Goal: Transaction & Acquisition: Purchase product/service

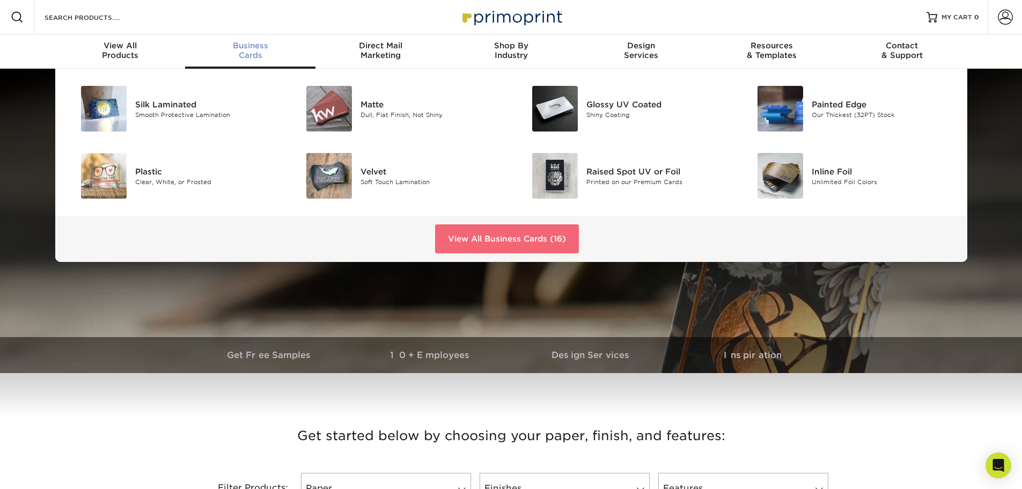
click at [498, 235] on link "View All Business Cards (16)" at bounding box center [507, 238] width 144 height 29
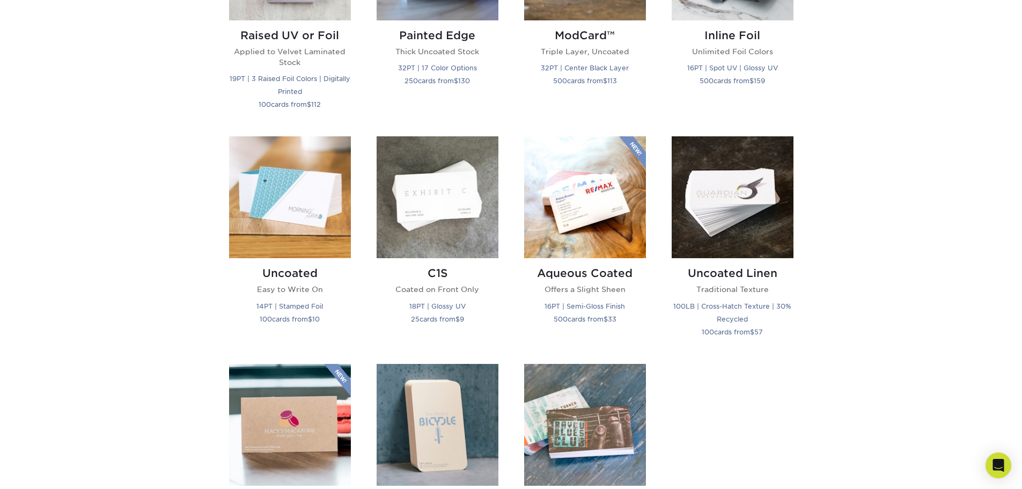
scroll to position [912, 0]
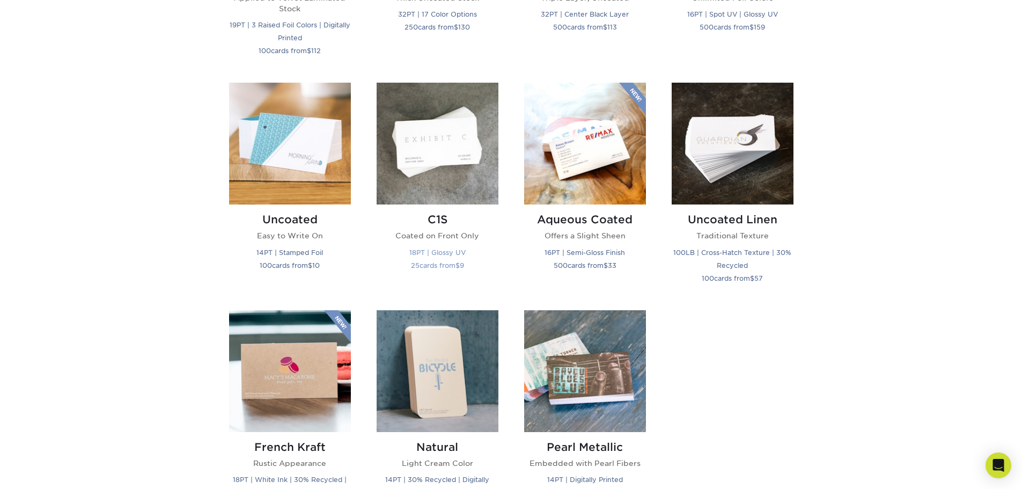
click at [438, 153] on img at bounding box center [438, 144] width 122 height 122
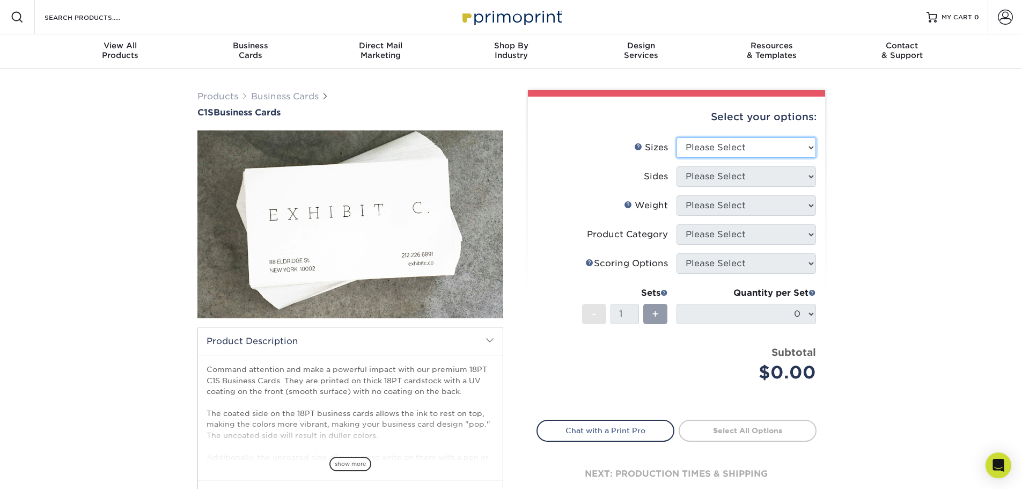
click at [810, 150] on select "Please Select 2" x 3.5" - Standard 2.125" x 3.375" - European 2.5" x 2.5" - Squ…" at bounding box center [745, 147] width 139 height 20
select select "2.00x3.50"
click at [676, 137] on select "Please Select 2" x 3.5" - Standard 2.125" x 3.375" - European 2.5" x 2.5" - Squ…" at bounding box center [745, 147] width 139 height 20
click at [735, 179] on select "Please Select Print Both Sides Print Front Only" at bounding box center [745, 176] width 139 height 20
select select "13abbda7-1d64-4f25-8bb2-c179b224825d"
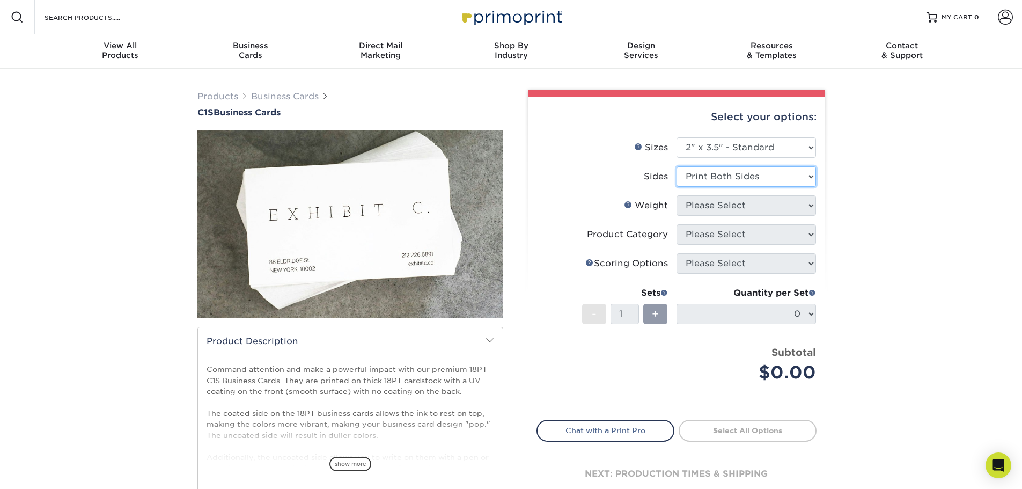
click at [676, 166] on select "Please Select Print Both Sides Print Front Only" at bounding box center [745, 176] width 139 height 20
click at [715, 210] on select "Please Select 18PT C1S" at bounding box center [745, 205] width 139 height 20
select select "18PTC1S"
click at [676, 195] on select "Please Select 18PT C1S" at bounding box center [745, 205] width 139 height 20
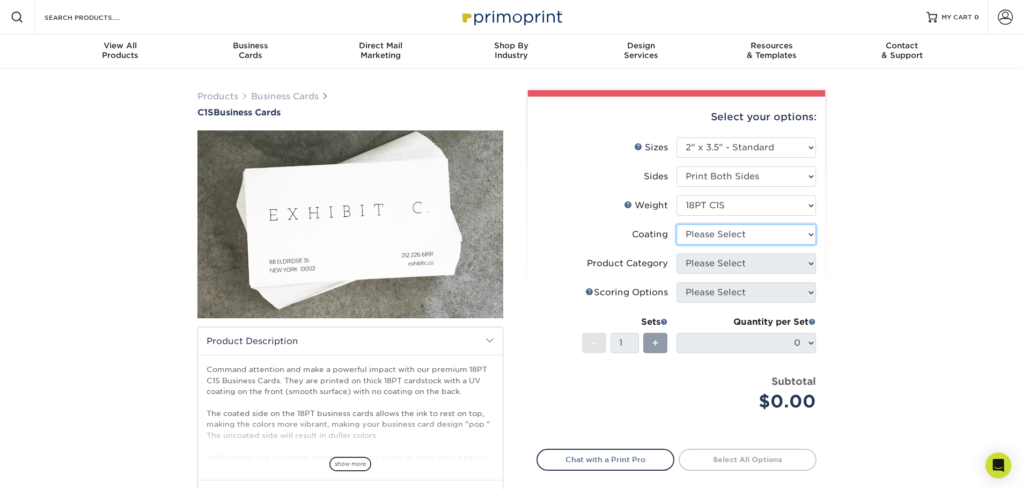
click at [710, 235] on select at bounding box center [745, 234] width 139 height 20
click at [676, 224] on select at bounding box center [745, 234] width 139 height 20
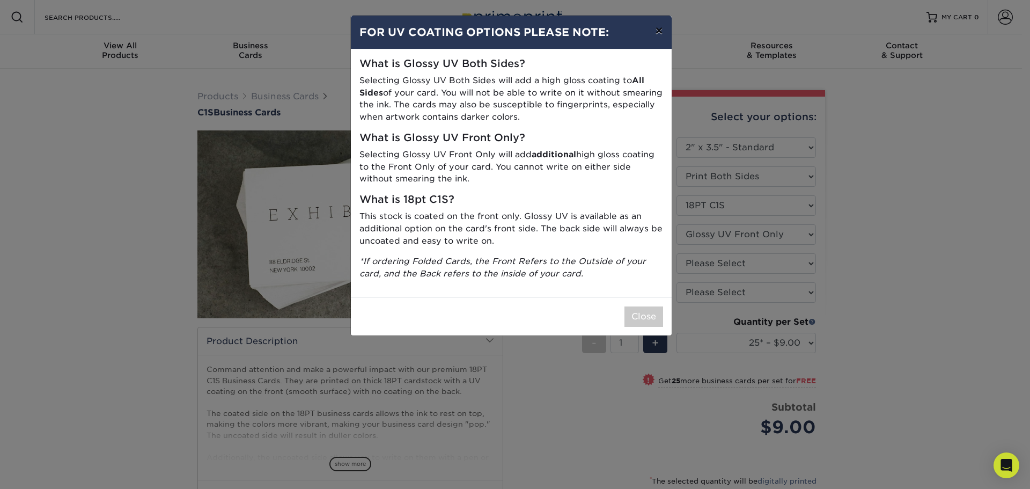
click at [661, 27] on button "×" at bounding box center [658, 31] width 25 height 30
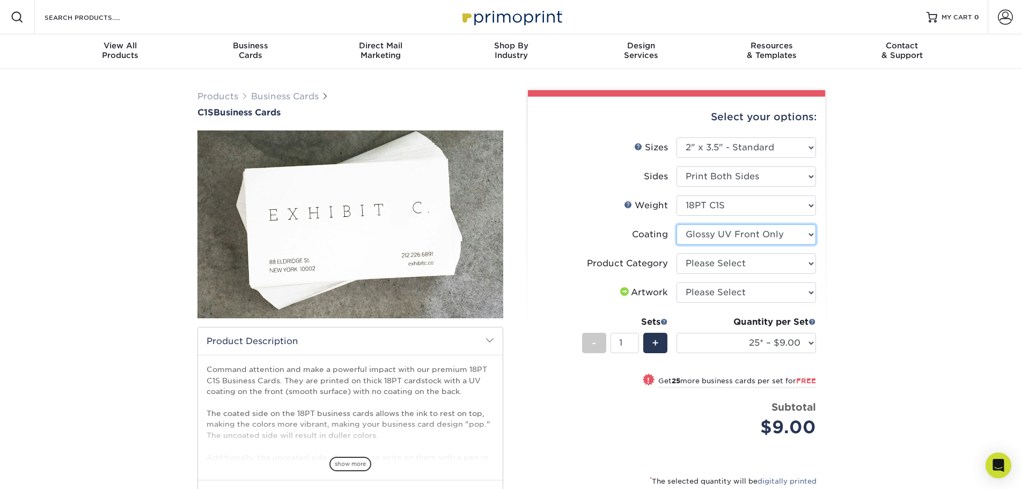
click at [703, 231] on select at bounding box center [745, 234] width 139 height 20
select select "3e7618de-abca-4bda-9f97-8b9129e913d8"
click at [676, 224] on select at bounding box center [745, 234] width 139 height 20
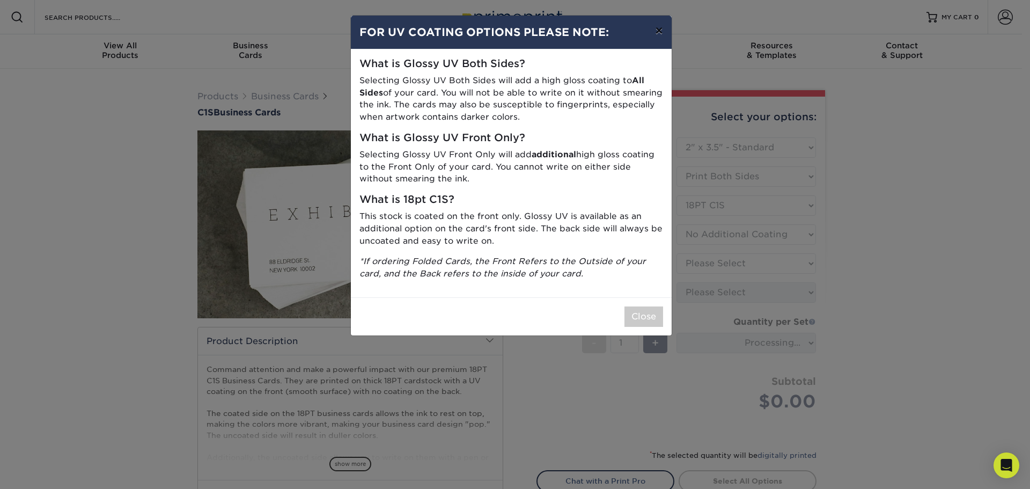
click at [665, 35] on button "×" at bounding box center [658, 31] width 25 height 30
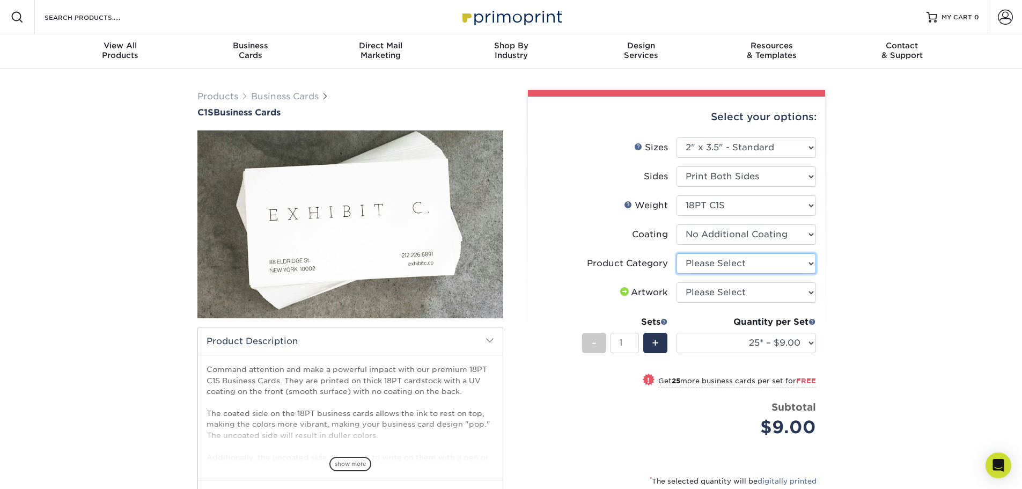
click at [730, 269] on select "Please Select Business Cards" at bounding box center [745, 263] width 139 height 20
select select "3b5148f1-0588-4f88-a218-97bcfdce65c1"
click at [676, 253] on select "Please Select Business Cards" at bounding box center [745, 263] width 139 height 20
click at [702, 294] on select "Please Select I will upload files I need a design - $100" at bounding box center [745, 292] width 139 height 20
select select "upload"
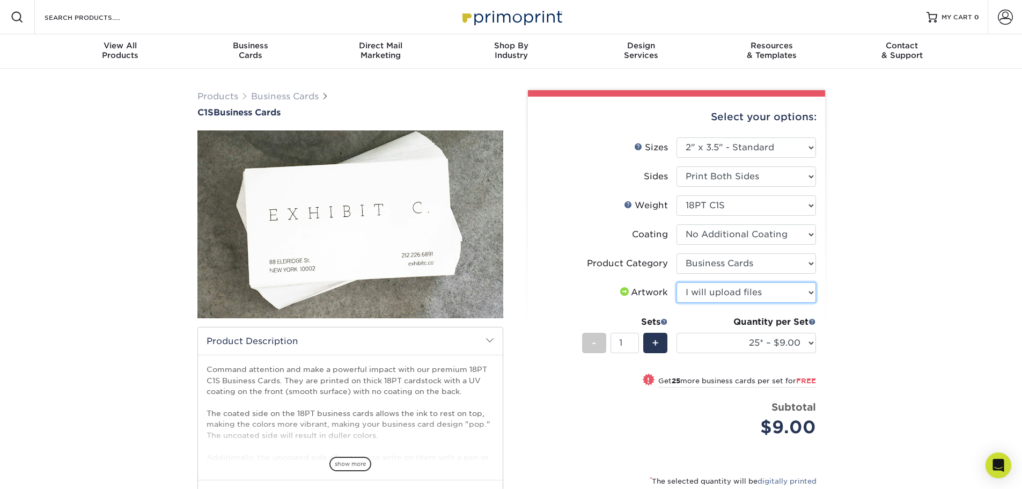
click at [676, 282] on select "Please Select I will upload files I need a design - $100" at bounding box center [745, 292] width 139 height 20
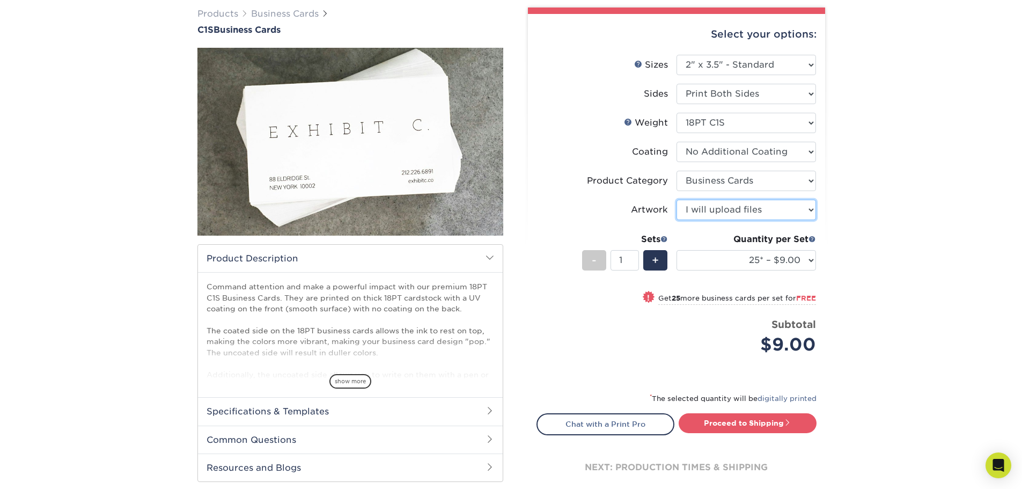
scroll to position [107, 0]
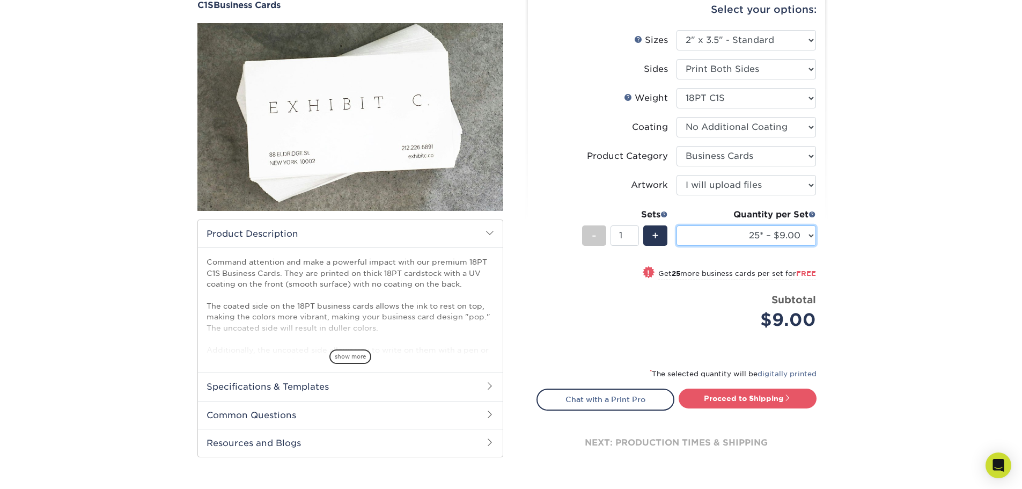
click at [808, 234] on select "25* – $9.00 50* – $9.00 75* – $9.00 100* – $9.00 250* – $19.00 500 – $37.00 100…" at bounding box center [745, 235] width 139 height 20
select select "100* – $9.00"
click at [676, 225] on select "25* – $9.00 50* – $9.00 75* – $9.00 100* – $9.00 250* – $19.00 500 – $37.00 100…" at bounding box center [745, 235] width 139 height 20
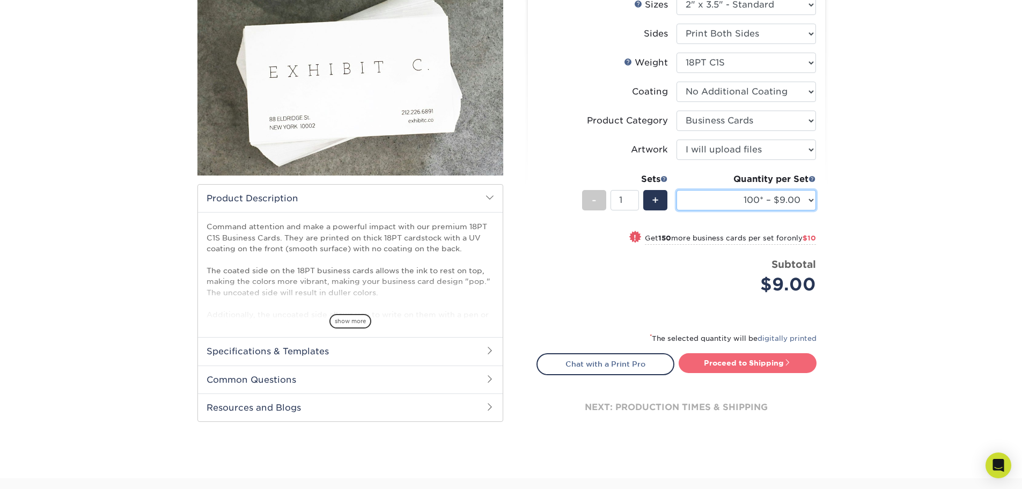
scroll to position [161, 0]
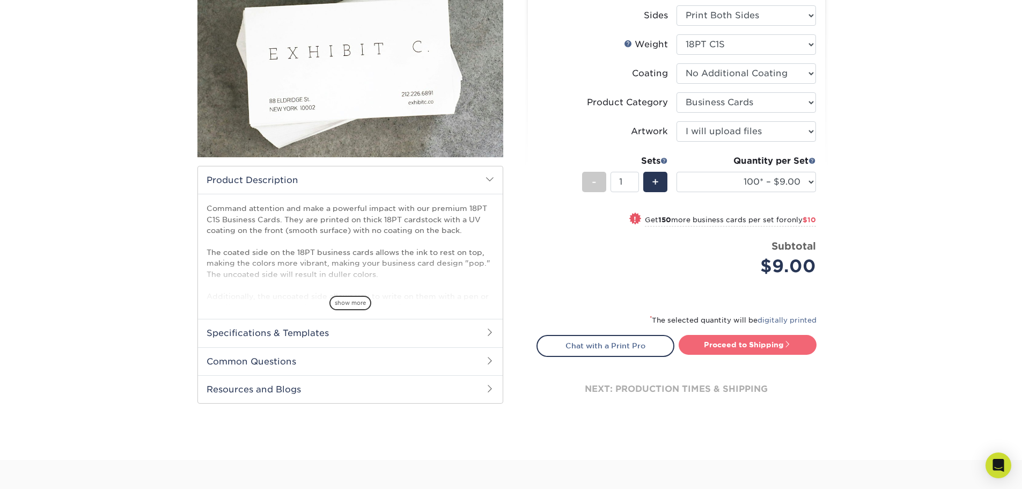
click at [737, 353] on link "Proceed to Shipping" at bounding box center [747, 344] width 138 height 19
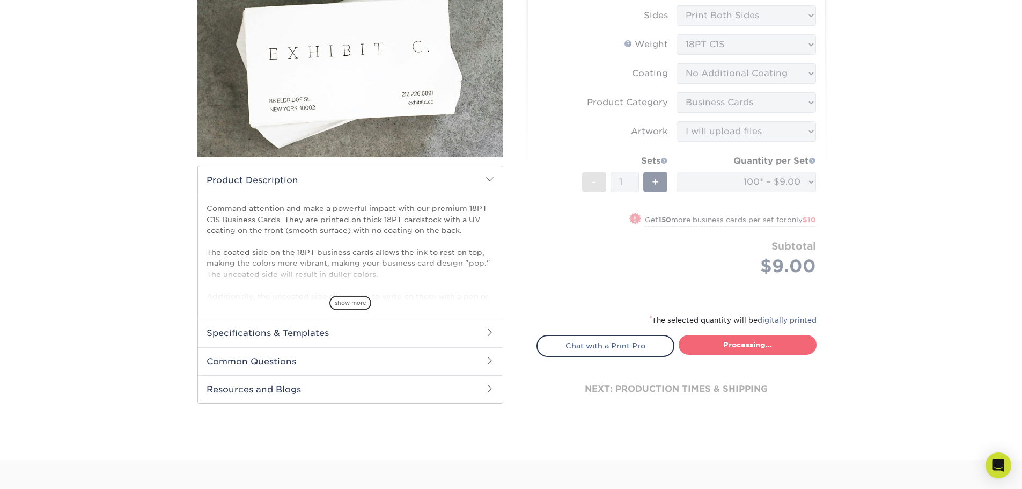
type input "Set 1"
select select "05d57019-6416-4479-b7ad-548b1712d22a"
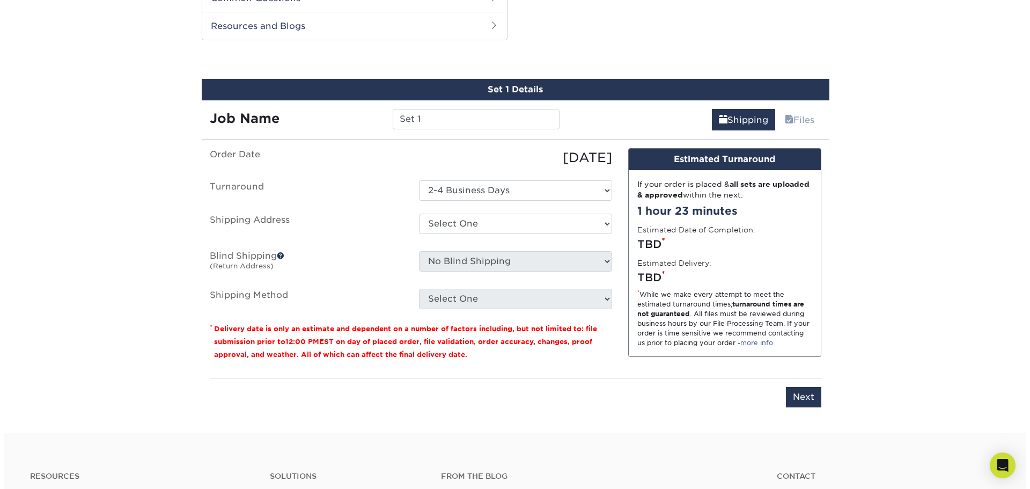
scroll to position [525, 0]
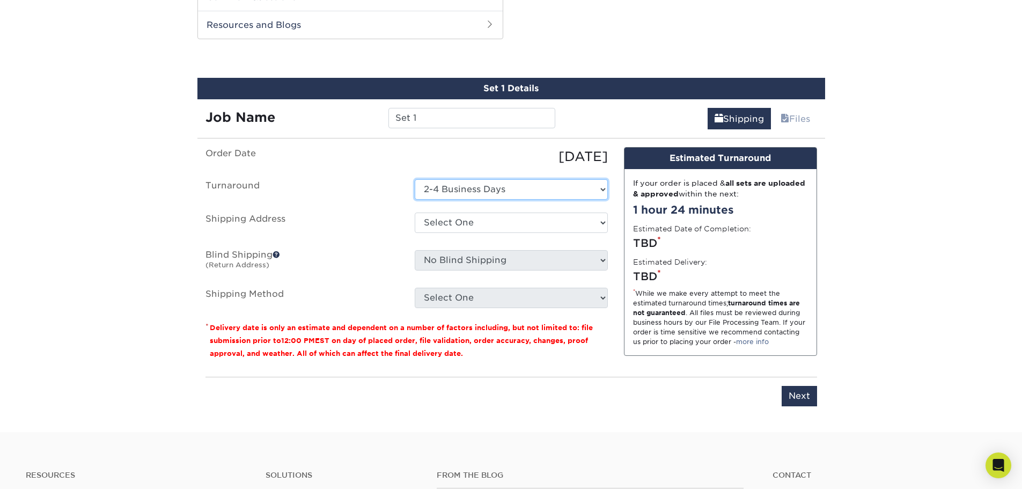
click at [461, 186] on select "Select One 2-4 Business Days" at bounding box center [511, 189] width 193 height 20
click at [446, 218] on select "Select One + Add New Address - Login" at bounding box center [511, 222] width 193 height 20
select select "newaddress"
click at [415, 212] on select "Select One + Add New Address - Login" at bounding box center [511, 222] width 193 height 20
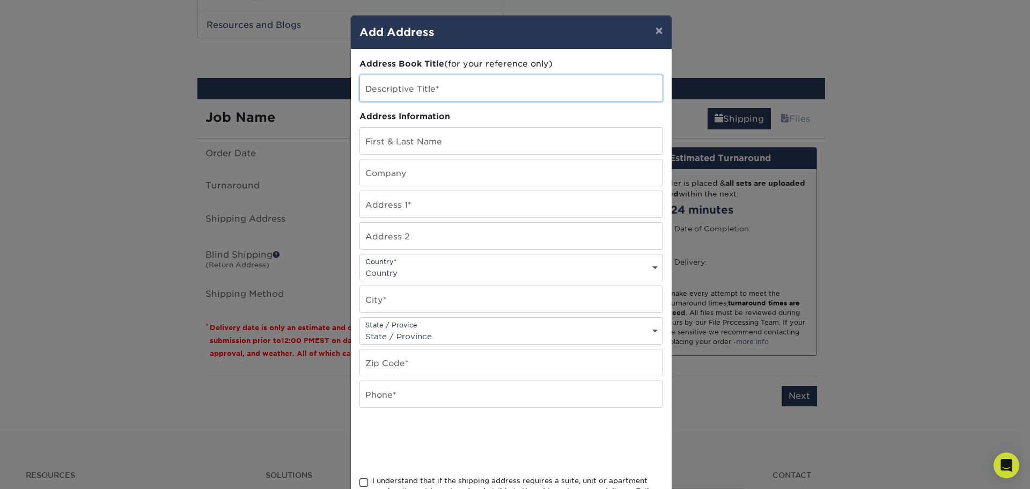
click at [396, 97] on input "text" at bounding box center [511, 88] width 302 height 26
type input "Atlantech Cards"
type input "Jimmy Ennis"
type input "Atlantech Distribution, Inc."
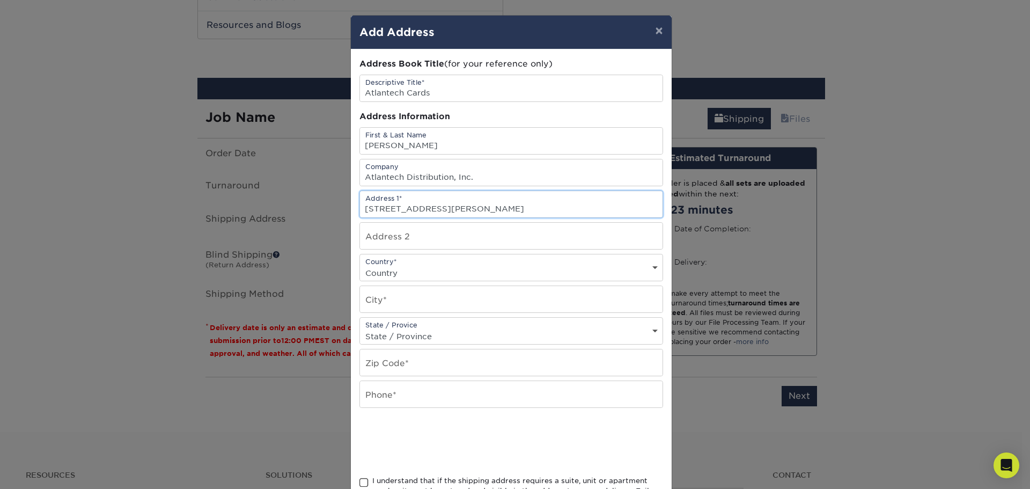
type input "8230 Wilkinson Blvd."
click at [403, 270] on select "Country United States Canada ----------------------------- Afghanistan Albania …" at bounding box center [511, 273] width 302 height 16
select select "US"
click at [360, 265] on select "Country United States Canada ----------------------------- Afghanistan Albania …" at bounding box center [511, 273] width 302 height 16
click at [379, 301] on input "text" at bounding box center [511, 299] width 302 height 26
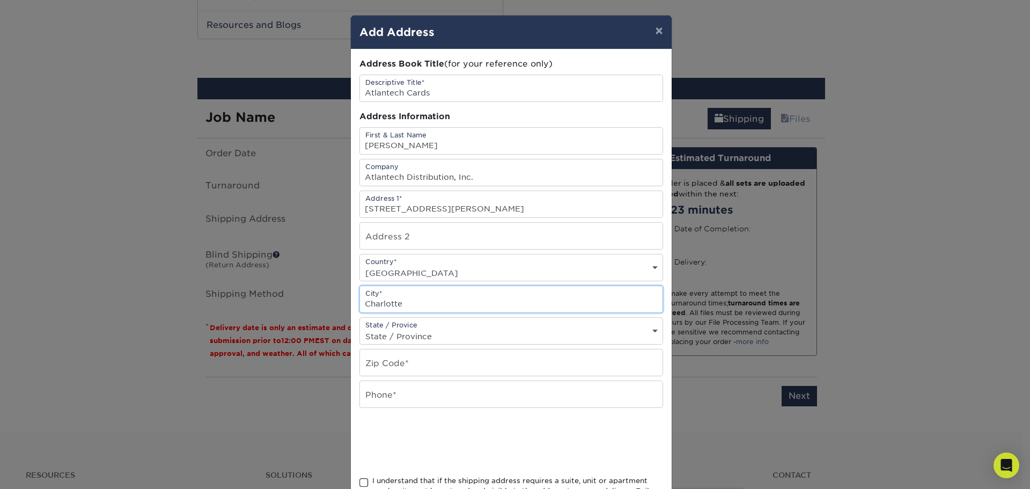
type input "Charlotte"
click at [408, 342] on select "State / Province Alabama Alaska Arizona Arkansas California Colorado Connecticu…" at bounding box center [511, 336] width 302 height 16
select select "NC"
click at [360, 328] on select "State / Province Alabama Alaska Arizona Arkansas California Colorado Connecticu…" at bounding box center [511, 336] width 302 height 16
click at [390, 373] on input "text" at bounding box center [511, 362] width 302 height 26
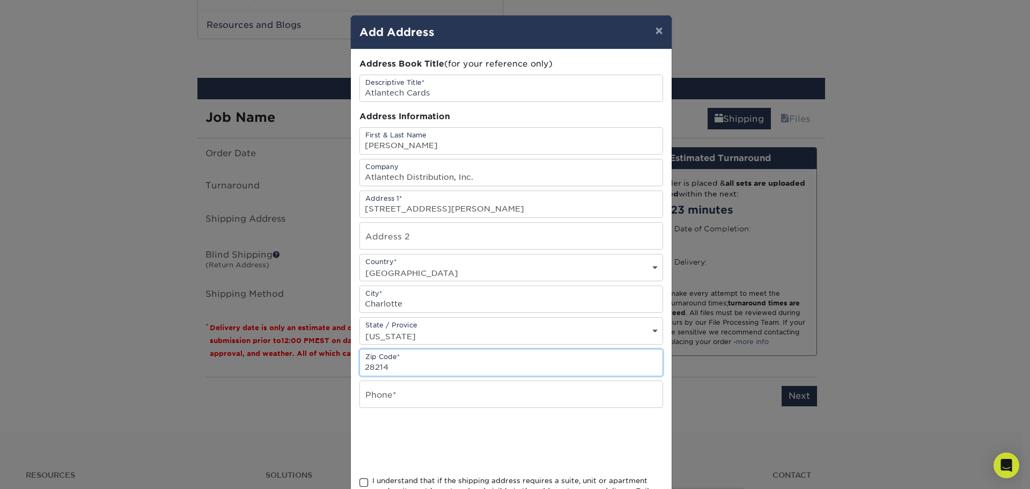
type input "28214"
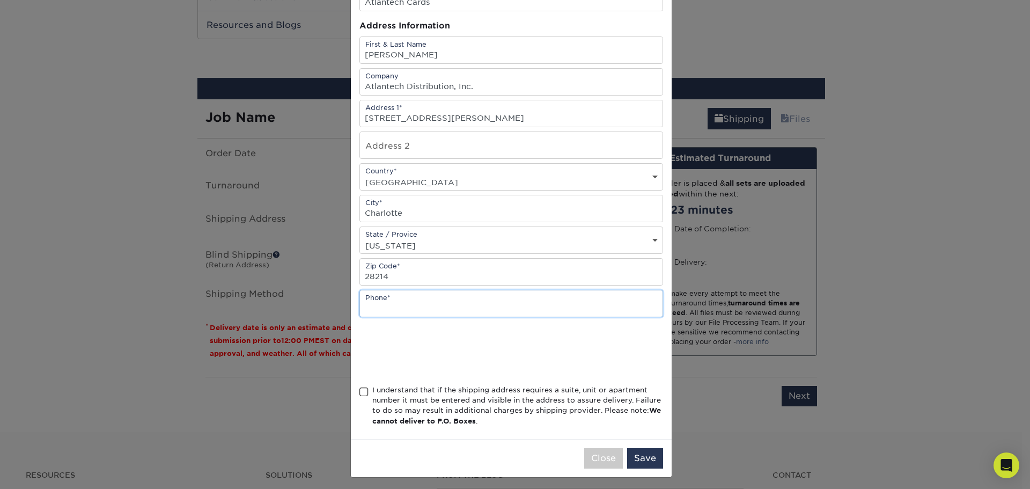
scroll to position [94, 0]
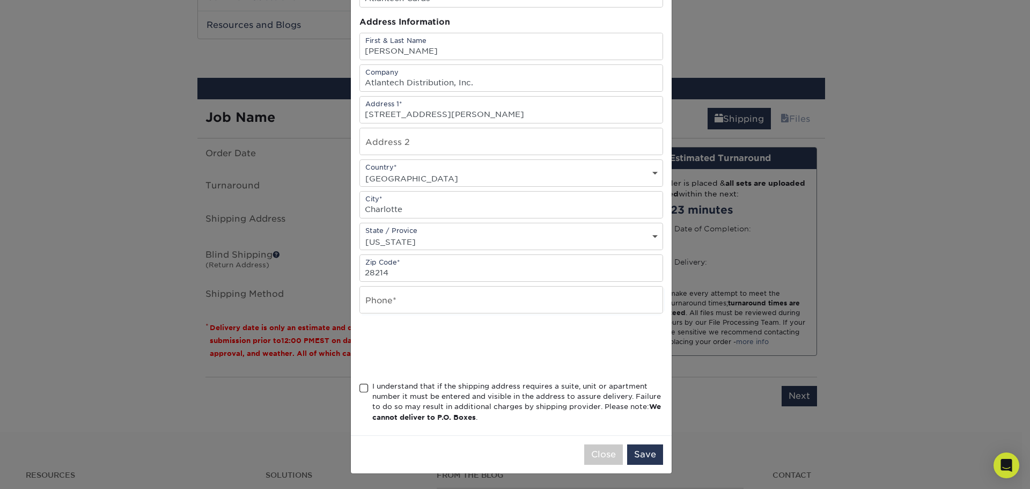
click at [359, 388] on span at bounding box center [363, 388] width 9 height 10
click at [0, 0] on input "I understand that if the shipping address requires a suite, unit or apartment n…" at bounding box center [0, 0] width 0 height 0
click at [641, 451] on button "Save" at bounding box center [645, 454] width 36 height 20
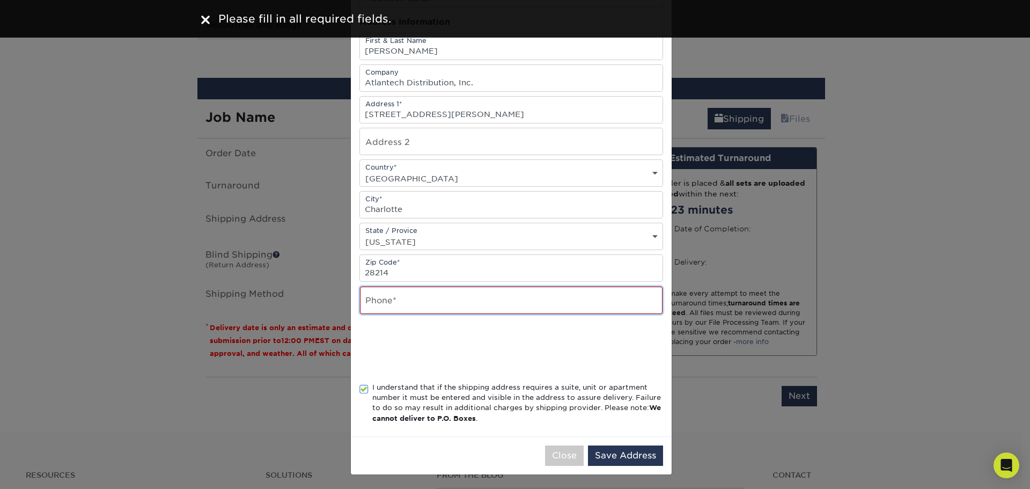
click at [403, 305] on input "text" at bounding box center [511, 299] width 302 height 27
type input "7043991369"
click at [628, 451] on button "Save Address" at bounding box center [625, 455] width 75 height 20
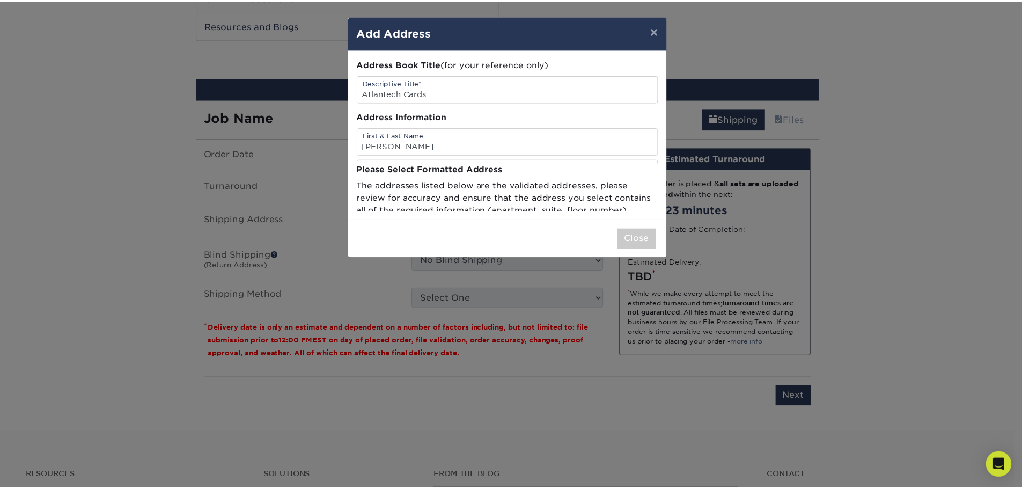
scroll to position [0, 0]
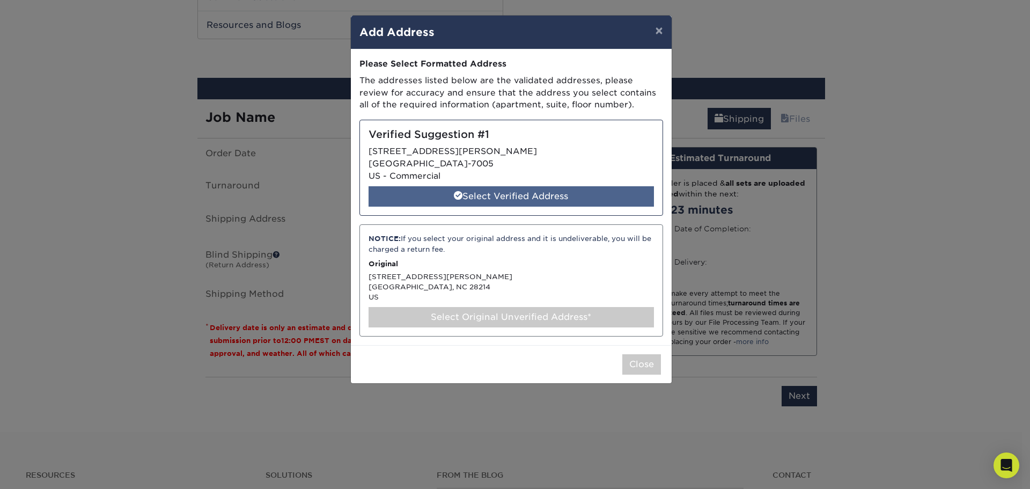
click at [454, 194] on span at bounding box center [458, 195] width 9 height 9
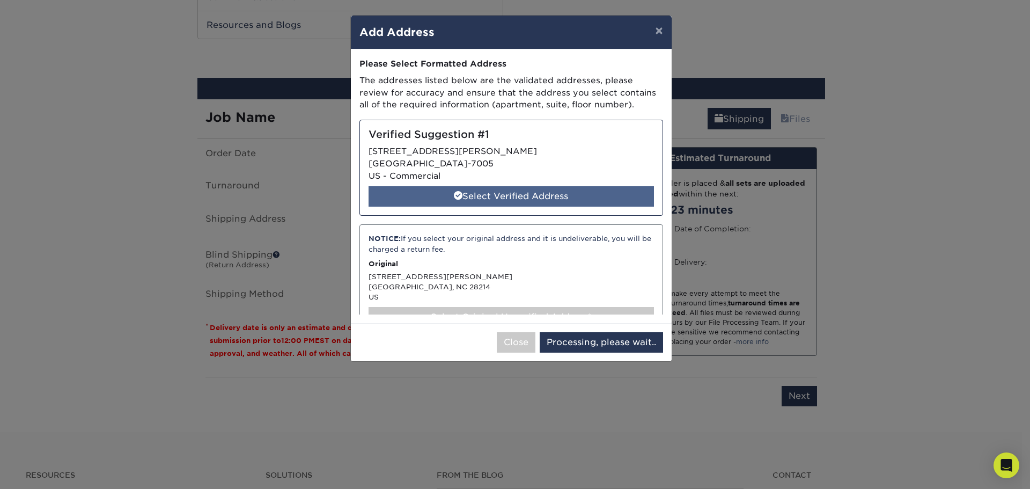
select select "286208"
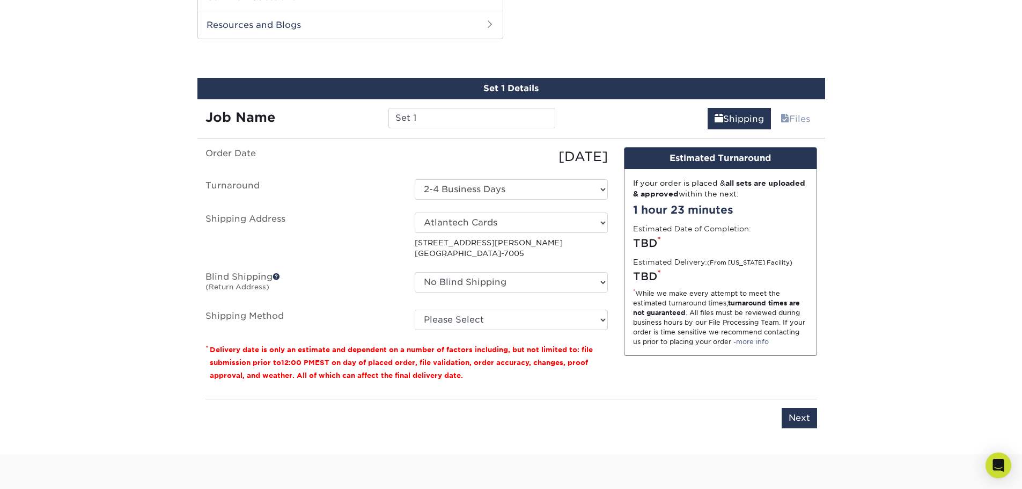
click at [277, 275] on span at bounding box center [276, 276] width 8 height 8
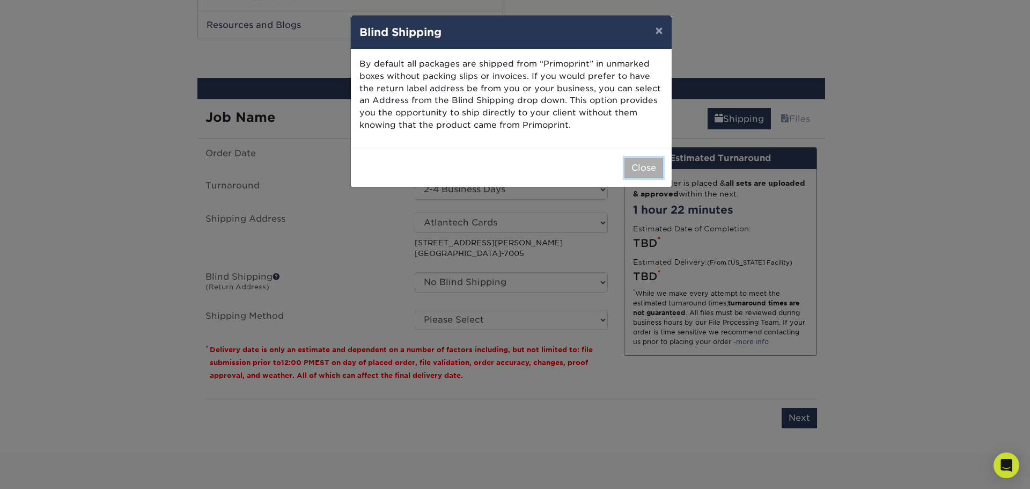
drag, startPoint x: 641, startPoint y: 168, endPoint x: 646, endPoint y: 165, distance: 6.5
click at [646, 165] on button "Close" at bounding box center [643, 168] width 39 height 20
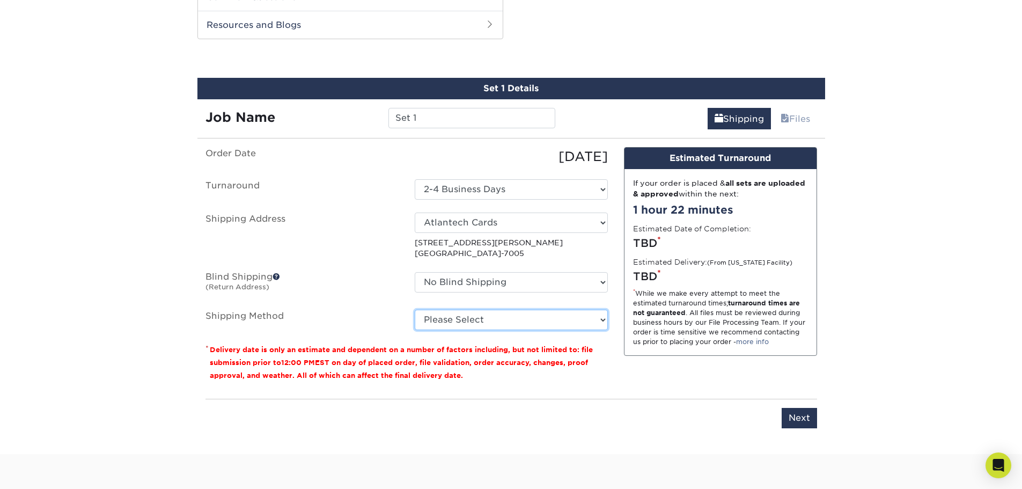
click at [459, 322] on select "Please Select Ground Shipping (+$7.84) 3 Day Shipping Service (+$15.34) 2 Day A…" at bounding box center [511, 319] width 193 height 20
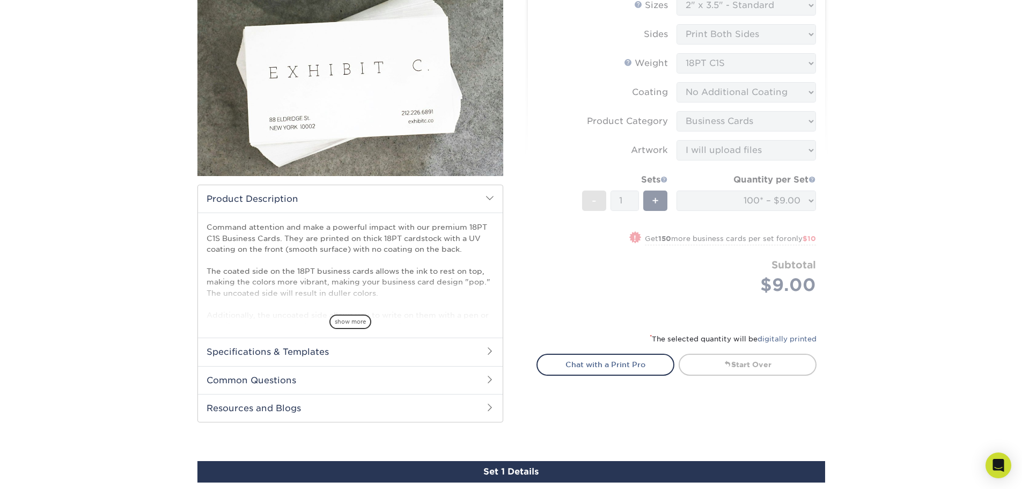
scroll to position [161, 0]
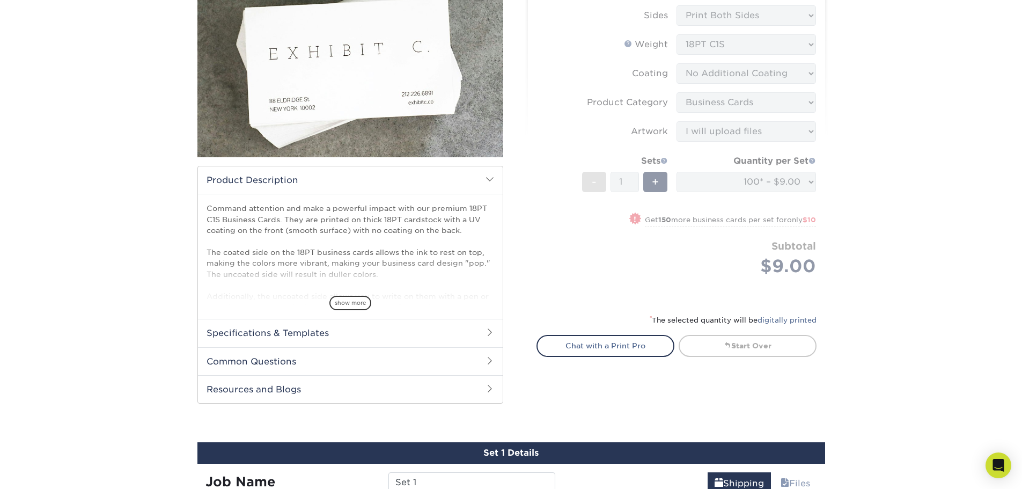
click at [488, 336] on span at bounding box center [489, 332] width 9 height 9
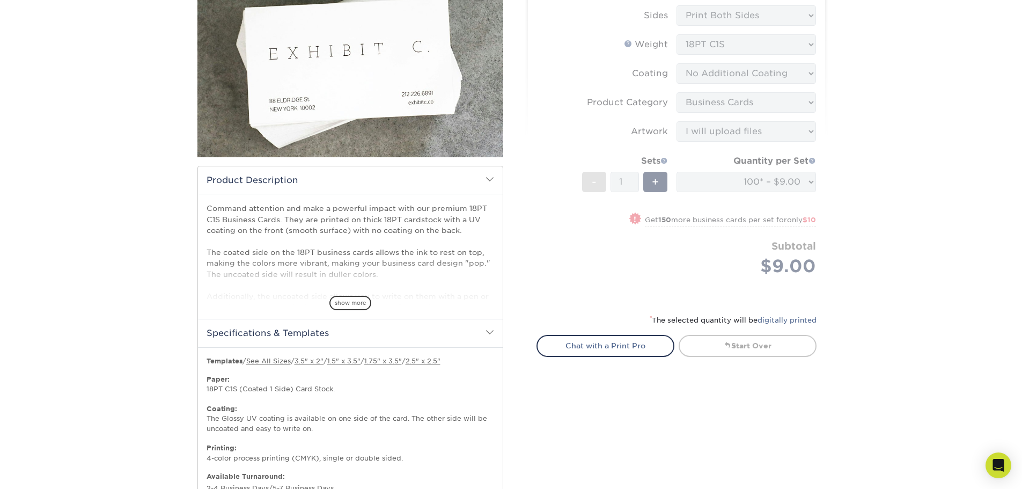
click at [498, 332] on h2 "Specifications & Templates" at bounding box center [350, 333] width 305 height 28
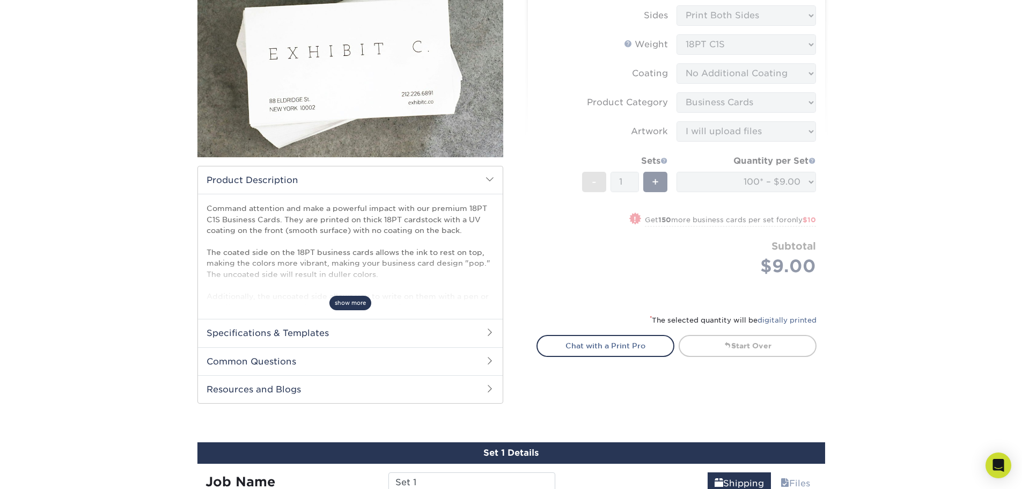
click at [354, 300] on span "show more" at bounding box center [350, 303] width 42 height 14
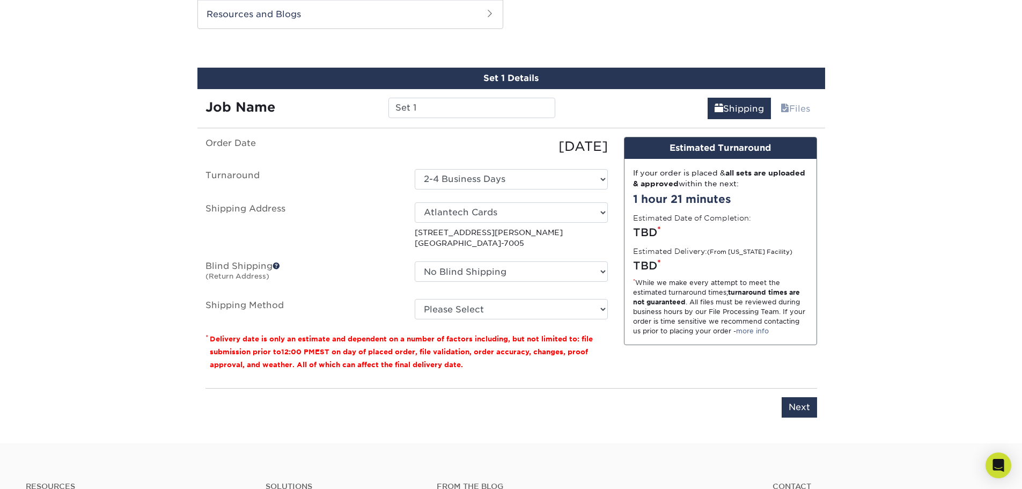
scroll to position [801, 0]
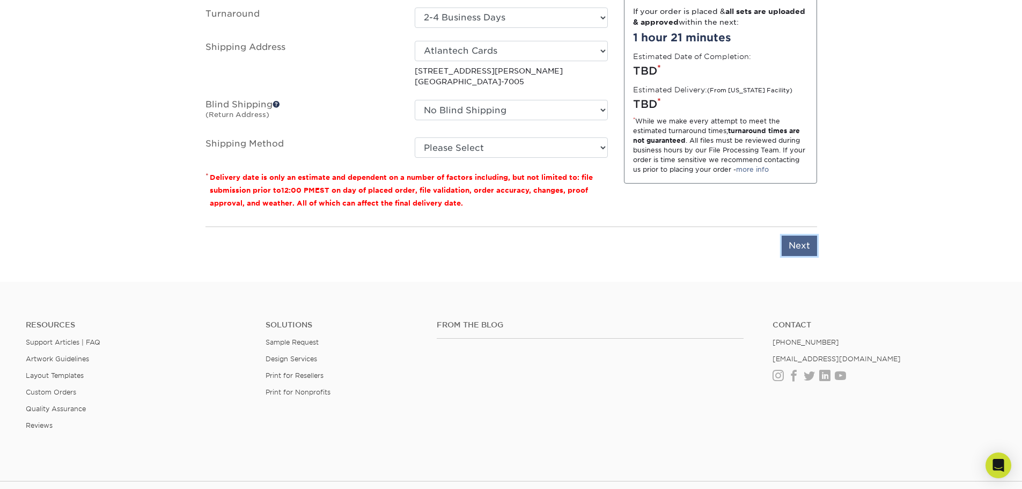
click at [799, 245] on input "Next" at bounding box center [798, 245] width 35 height 20
type input "Next"
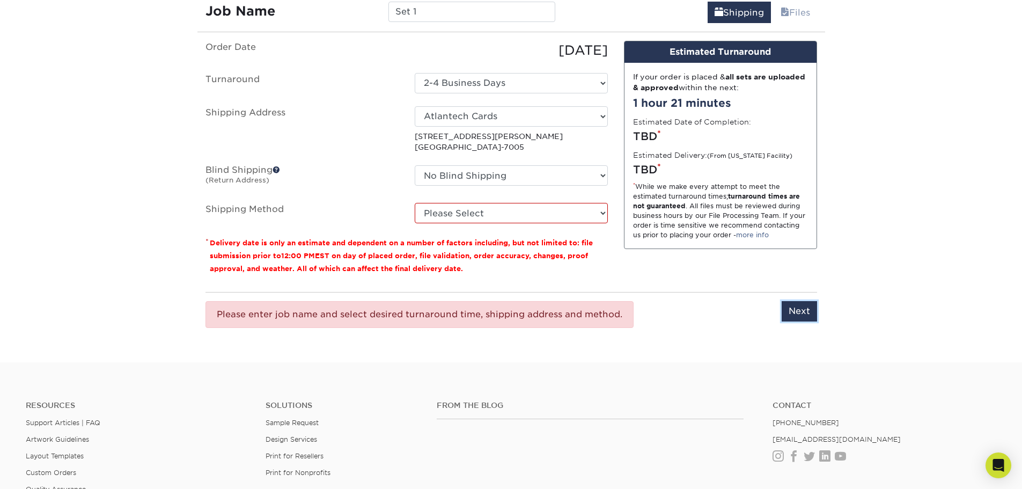
scroll to position [694, 0]
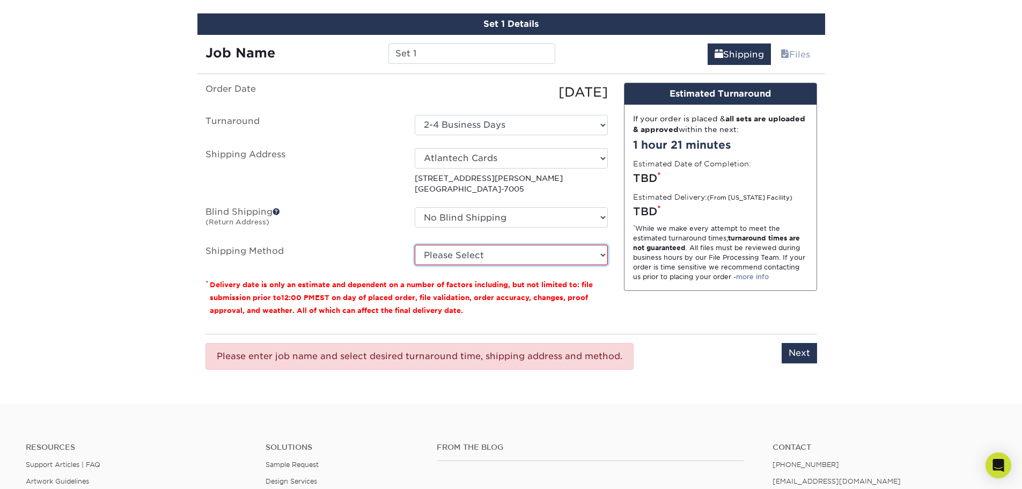
click at [473, 252] on select "Please Select Ground Shipping (+$7.84) 3 Day Shipping Service (+$15.34) 2 Day A…" at bounding box center [511, 255] width 193 height 20
select select "03"
click at [415, 245] on select "Please Select Ground Shipping (+$7.84) 3 Day Shipping Service (+$15.34) 2 Day A…" at bounding box center [511, 255] width 193 height 20
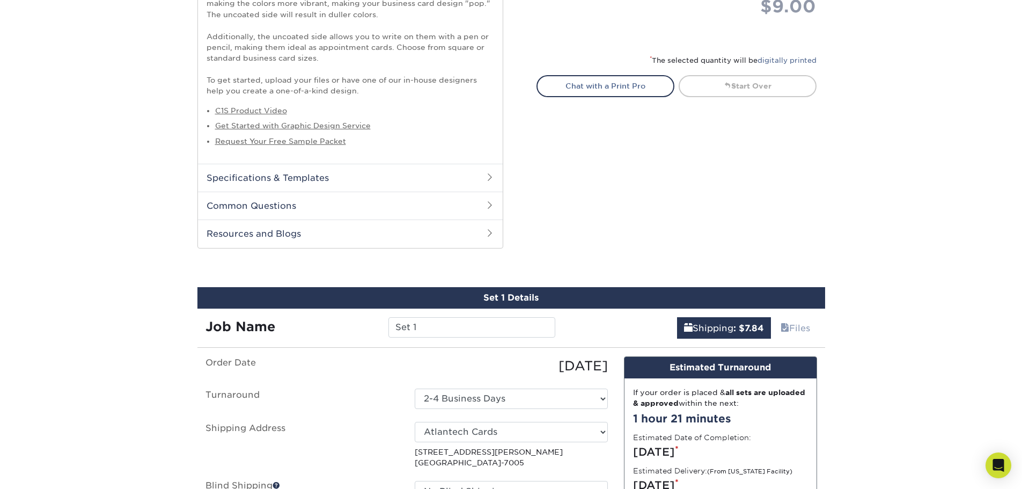
scroll to position [429, 0]
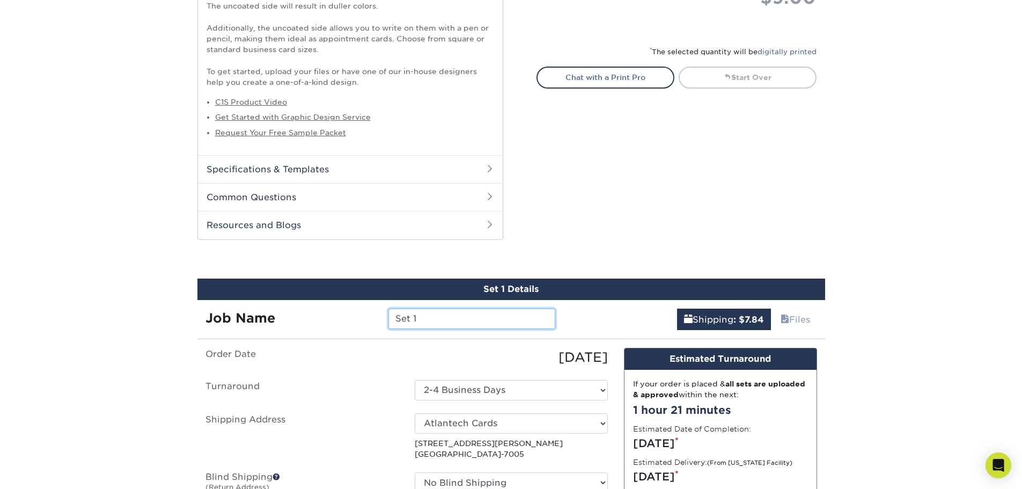
click at [440, 322] on input "Set 1" at bounding box center [471, 318] width 167 height 20
drag, startPoint x: 440, startPoint y: 318, endPoint x: 375, endPoint y: 317, distance: 64.4
click at [375, 317] on div "Job Name Set 1" at bounding box center [380, 318] width 366 height 20
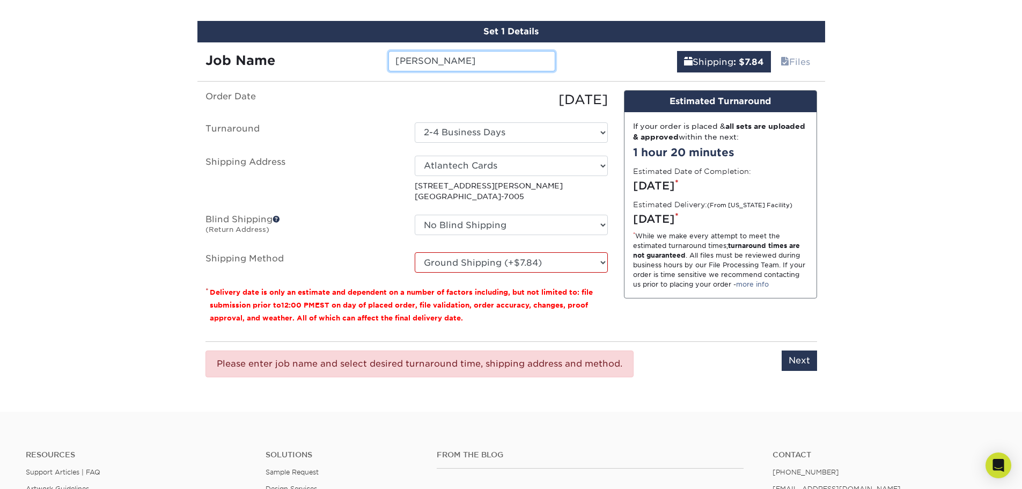
scroll to position [697, 0]
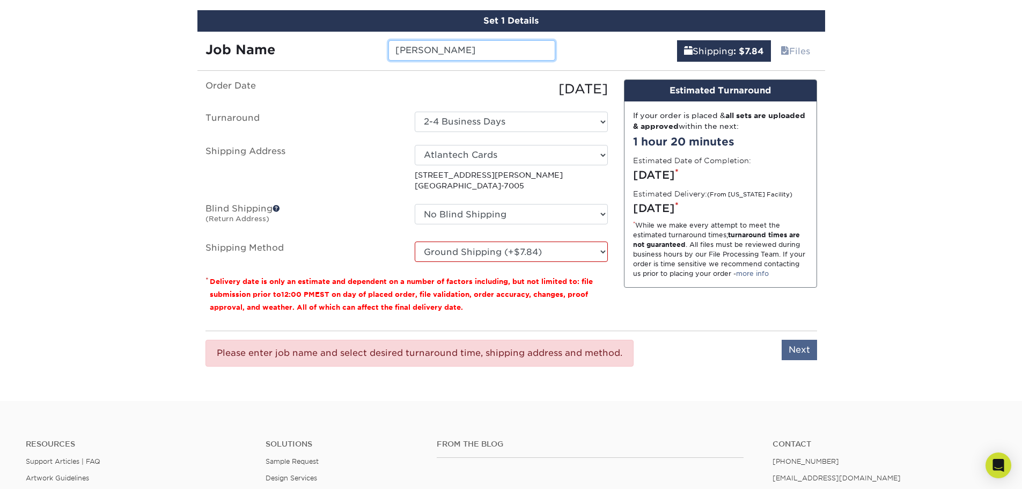
type input "Jessica Romero"
click at [797, 351] on input "Next" at bounding box center [798, 349] width 35 height 20
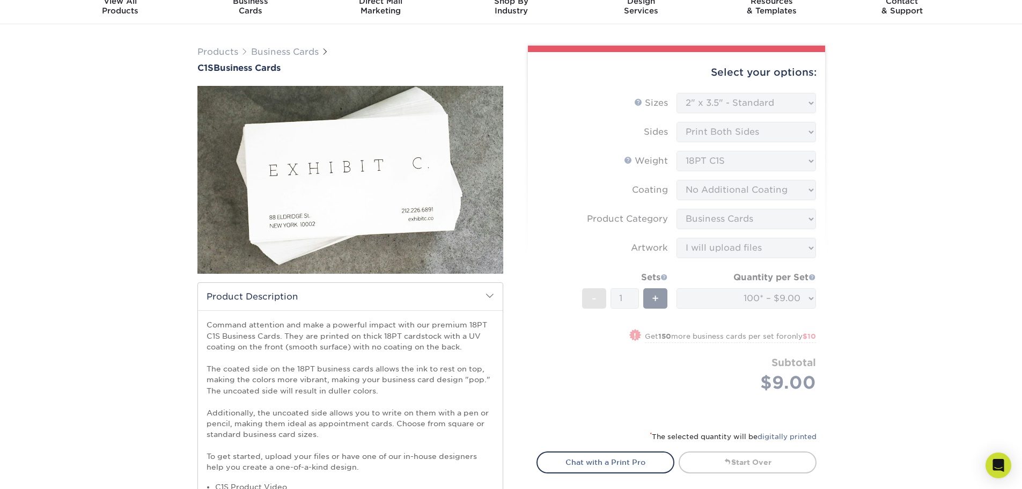
scroll to position [0, 0]
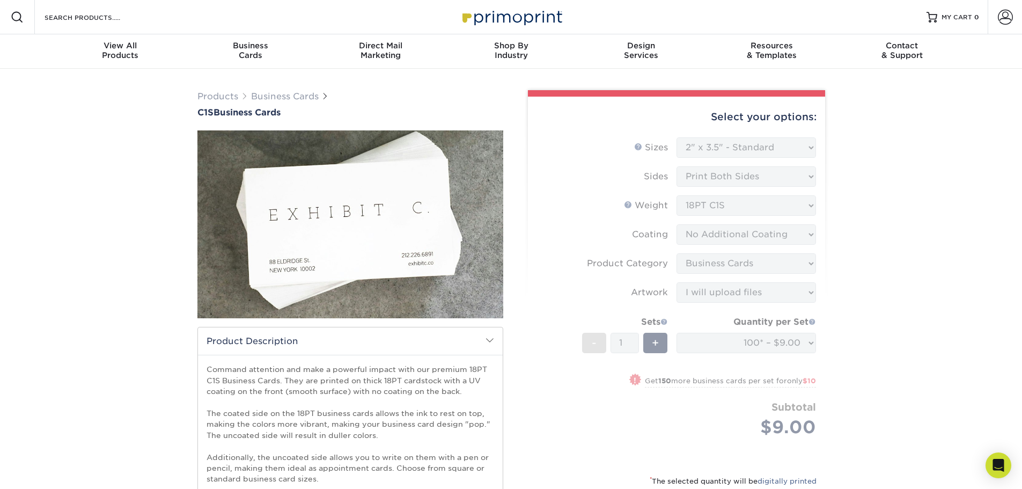
click at [700, 199] on form "Sizes Help Sizes Please Select 2" x 3.5" - Standard 2.125" x 3.375" - European …" at bounding box center [676, 299] width 280 height 324
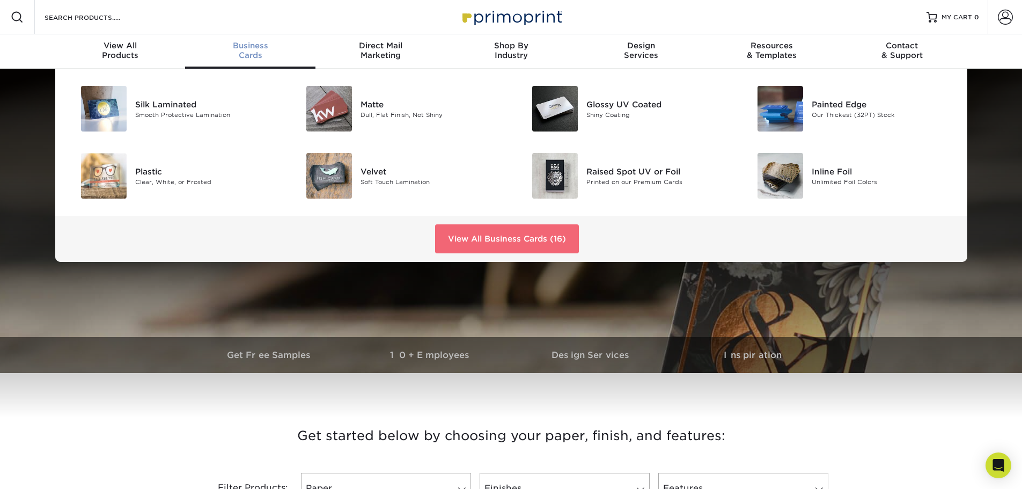
click at [481, 229] on link "View All Business Cards (16)" at bounding box center [507, 238] width 144 height 29
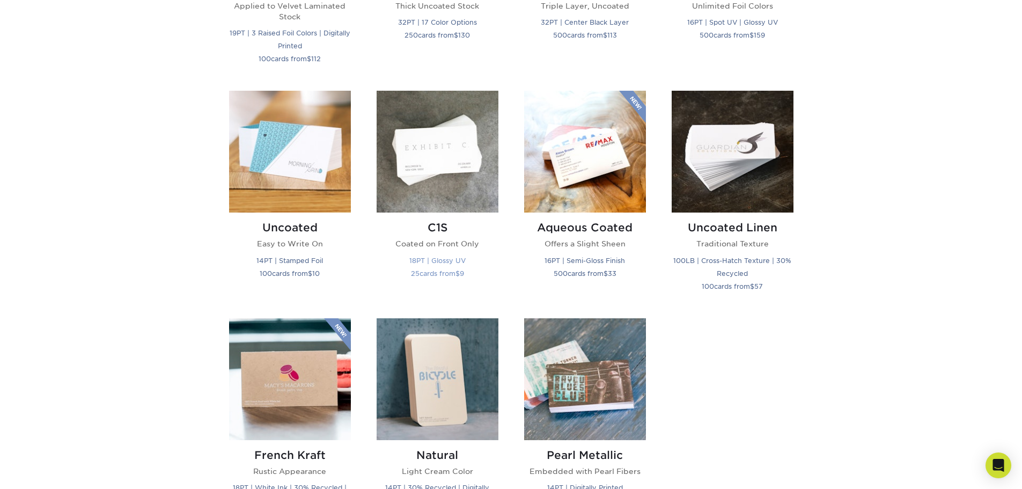
scroll to position [912, 0]
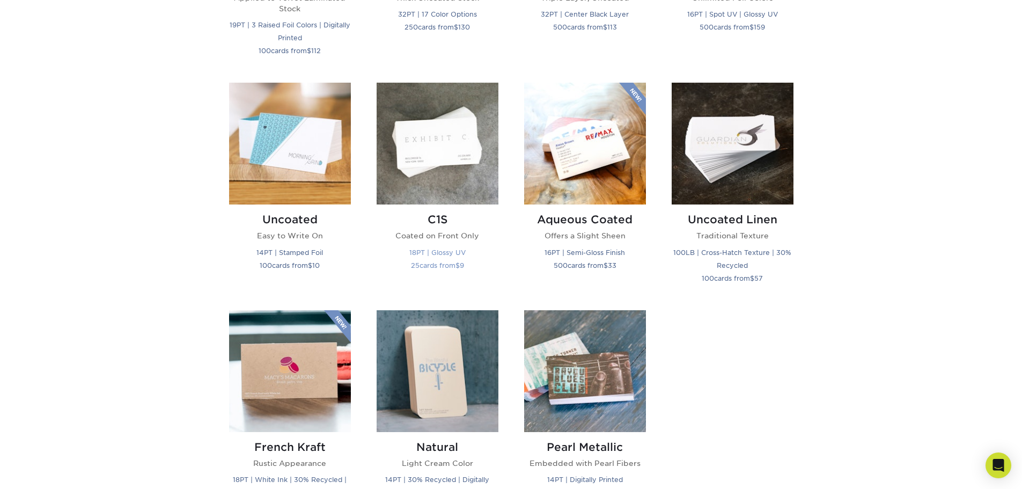
click at [431, 189] on img at bounding box center [438, 144] width 122 height 122
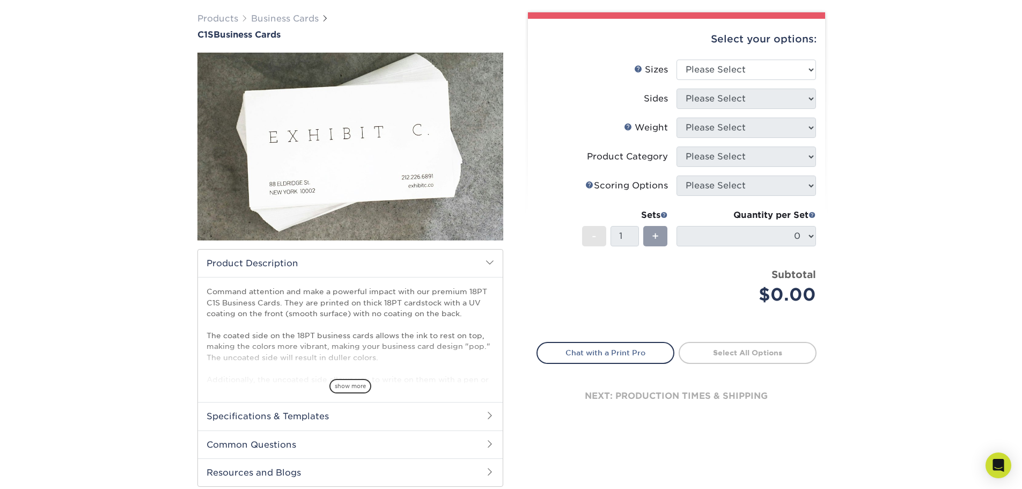
scroll to position [107, 0]
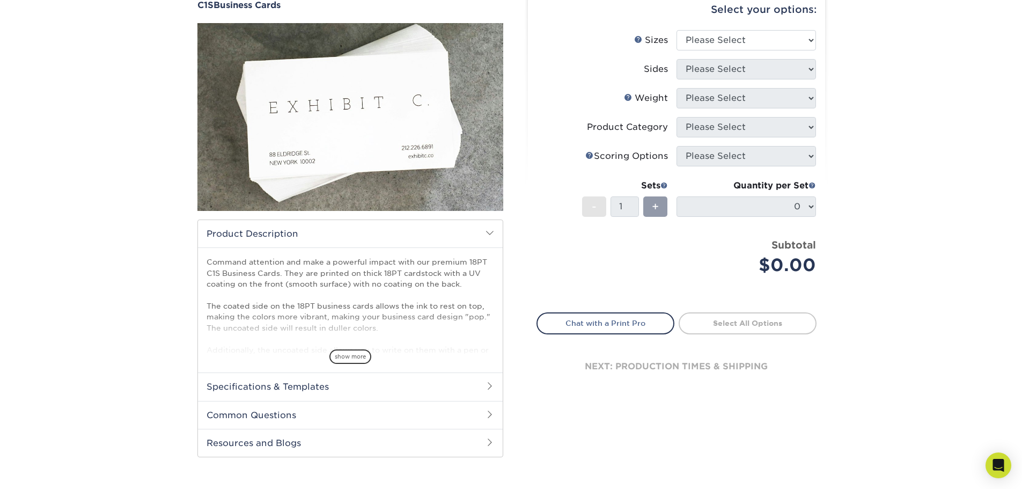
click at [337, 389] on h2 "Specifications & Templates" at bounding box center [350, 386] width 305 height 28
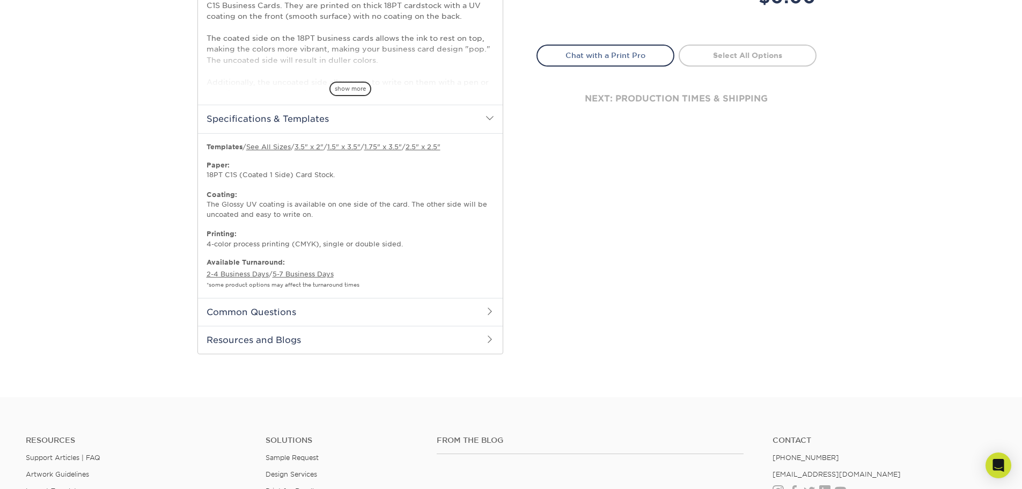
scroll to position [375, 0]
click at [419, 304] on h2 "Common Questions" at bounding box center [350, 311] width 305 height 28
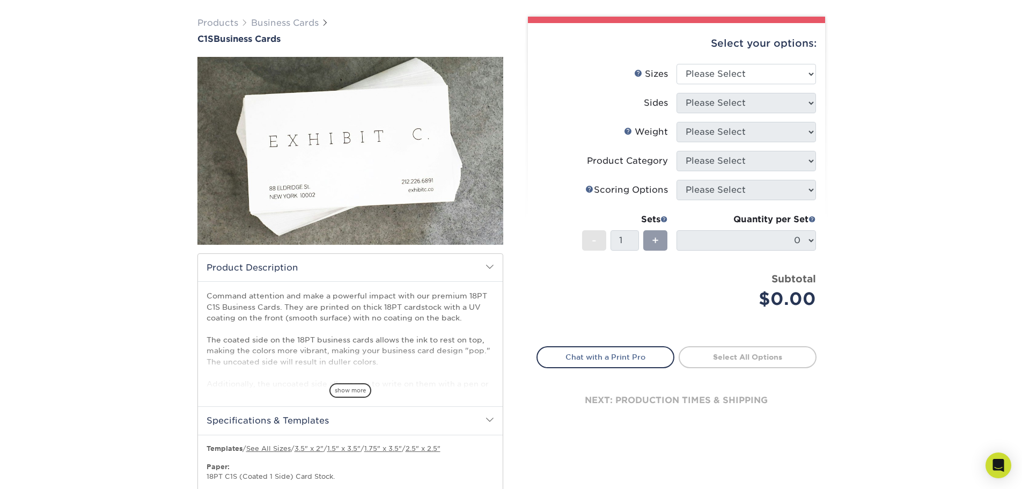
scroll to position [0, 0]
